Goal: Task Accomplishment & Management: Complete application form

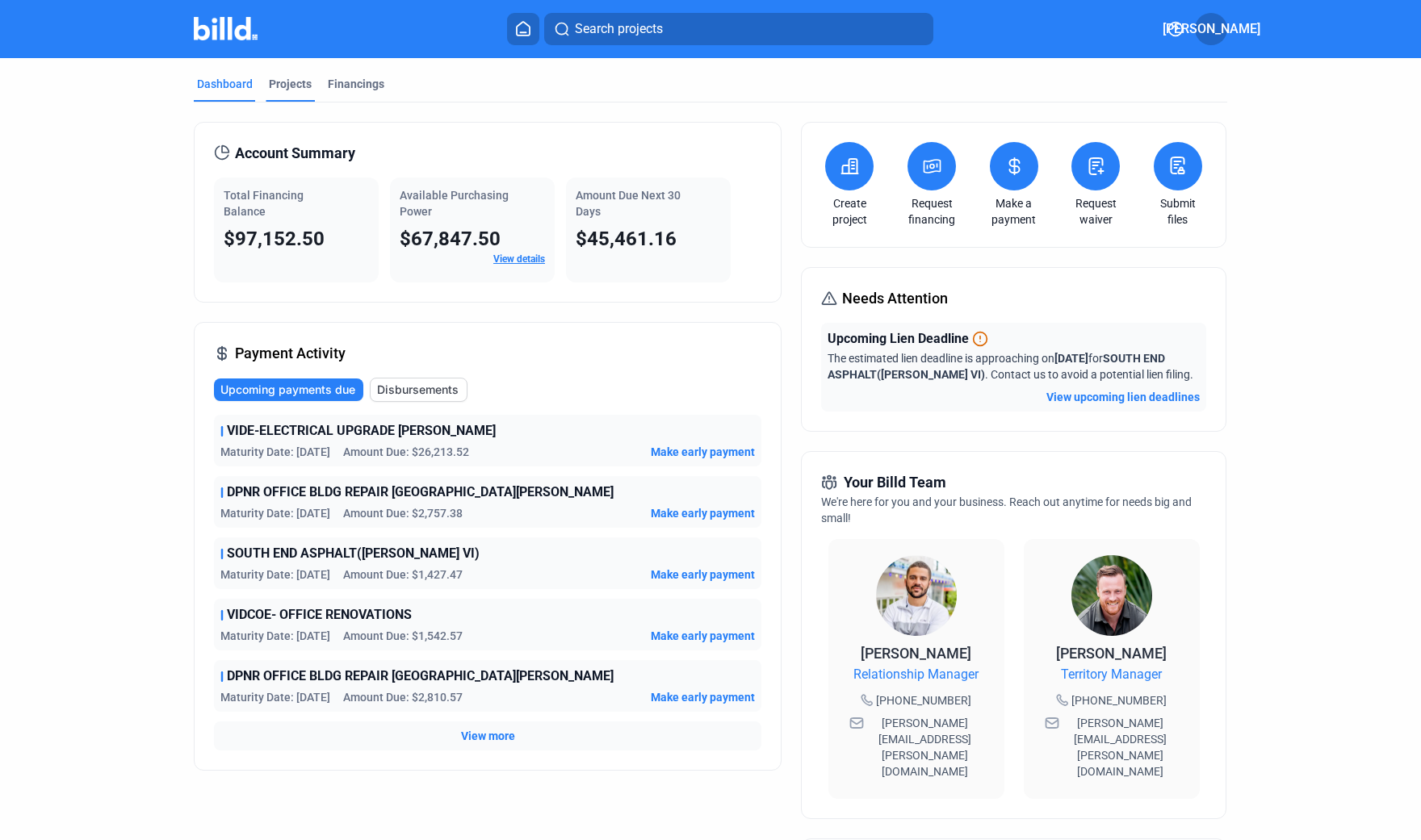
click at [288, 81] on div "Projects" at bounding box center [290, 84] width 43 height 16
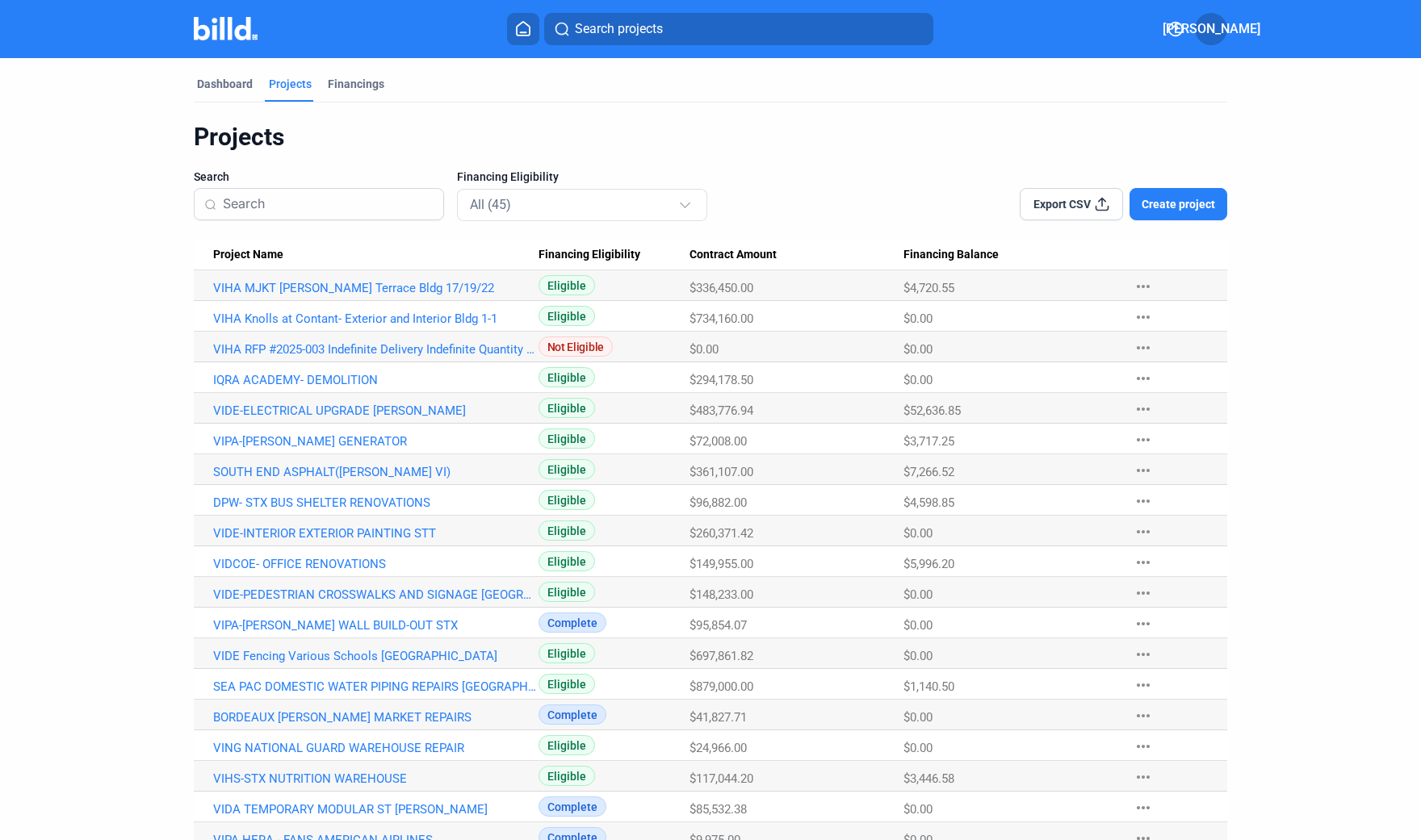
click at [1178, 206] on span "Create project" at bounding box center [1178, 204] width 74 height 16
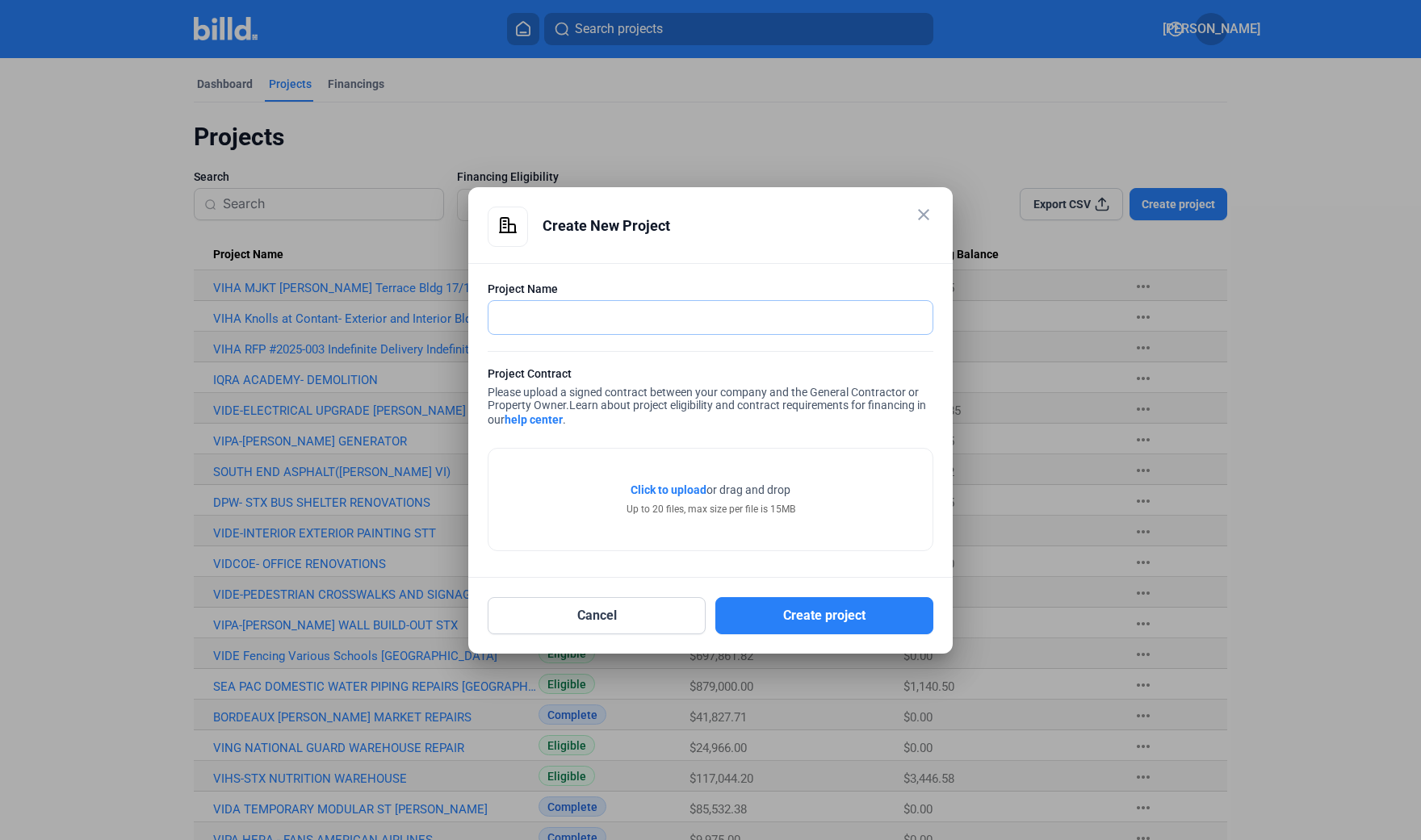
paste input "VIHA Nspire JFK Task Order No. 2025-003B-1"
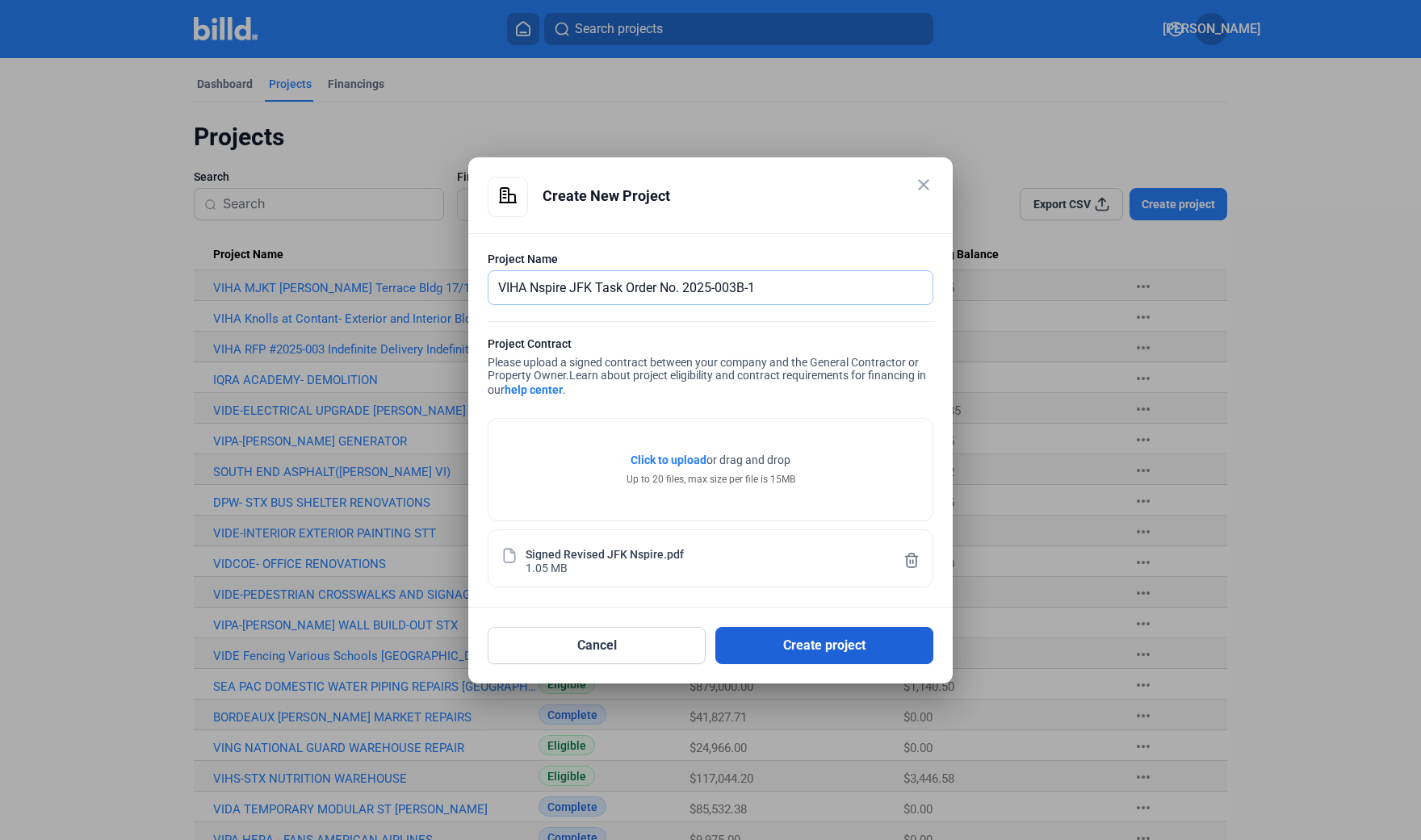
type input "VIHA Nspire JFK Task Order No. 2025-003B-1"
click at [831, 654] on button "Create project" at bounding box center [824, 646] width 218 height 37
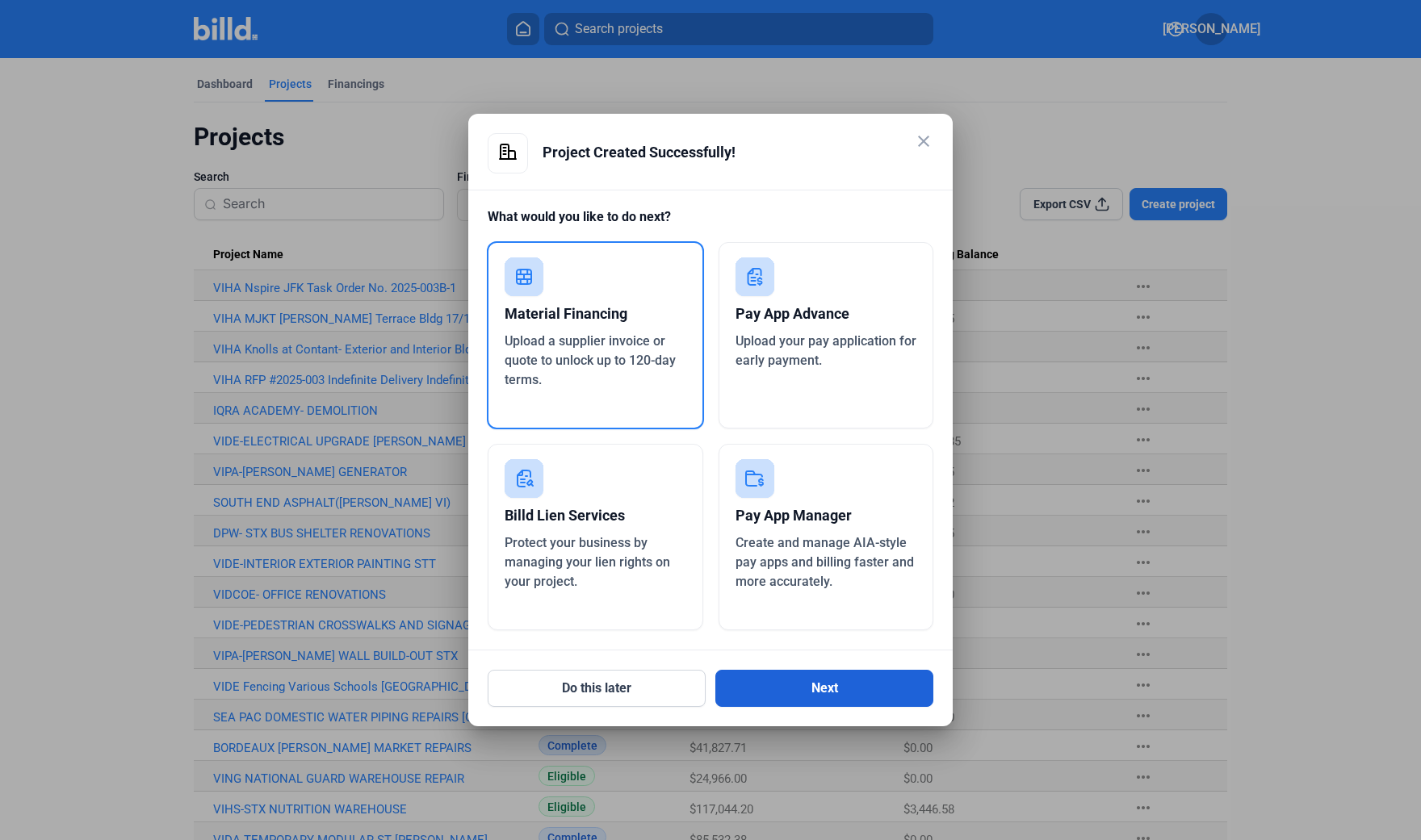
click at [826, 697] on button "Next" at bounding box center [824, 688] width 218 height 37
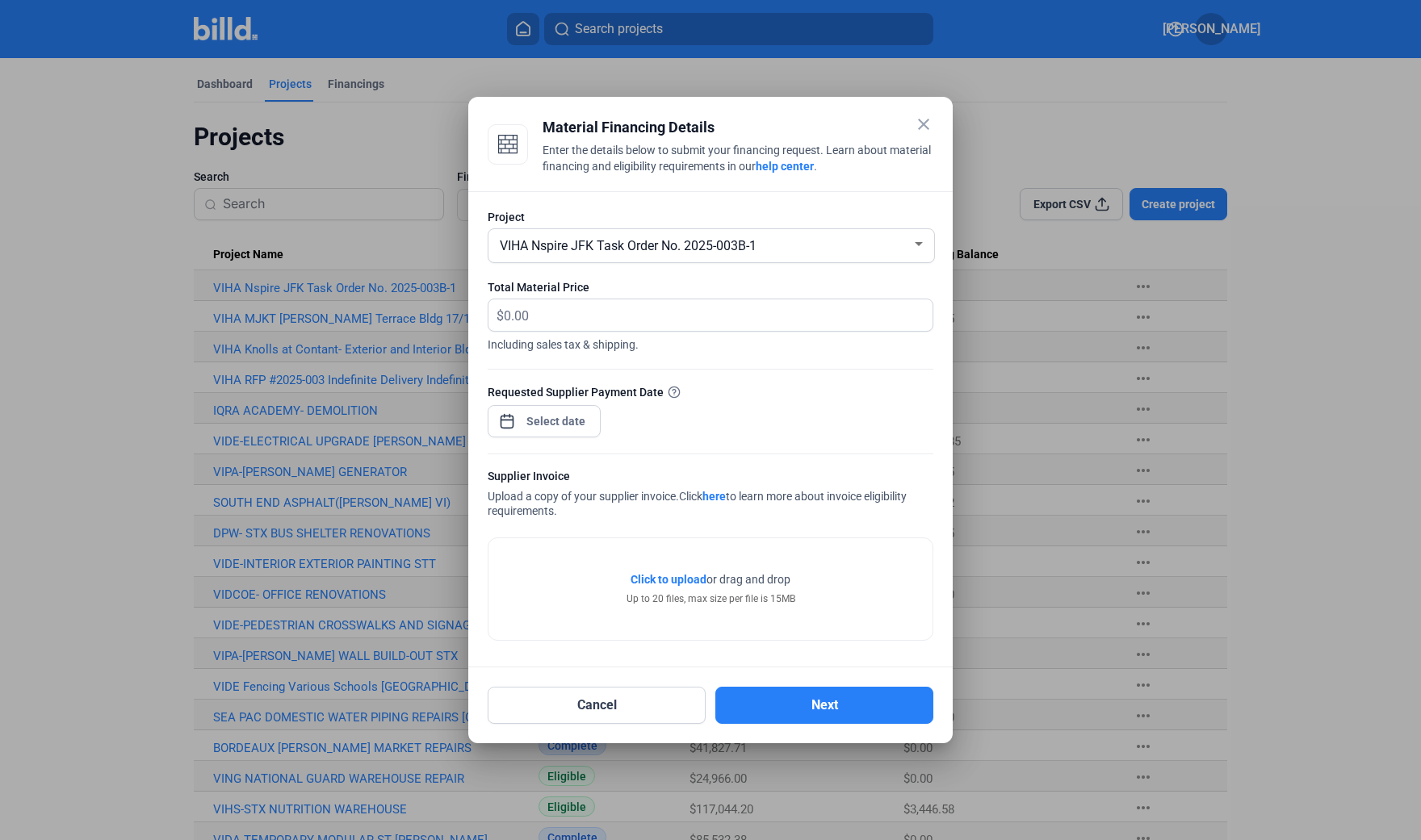
click at [926, 126] on mat-icon "close" at bounding box center [924, 124] width 19 height 19
